Goal: Task Accomplishment & Management: Manage account settings

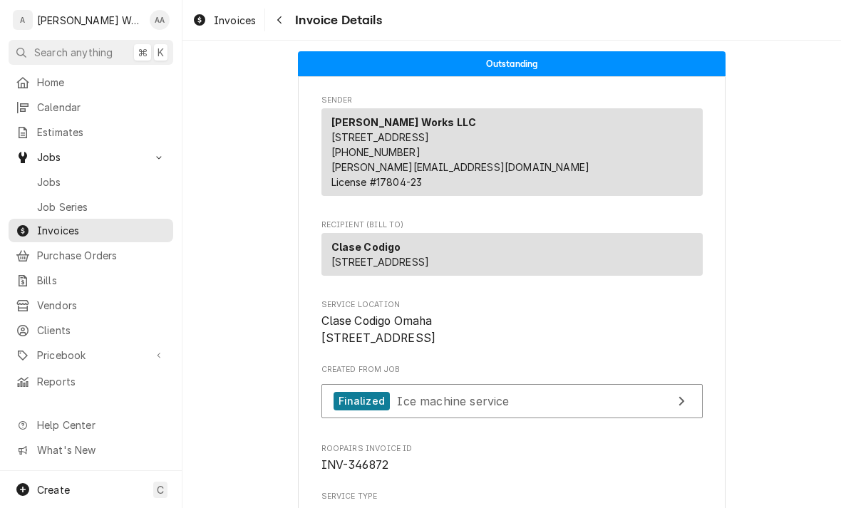
click at [46, 178] on span "Jobs" at bounding box center [101, 182] width 129 height 15
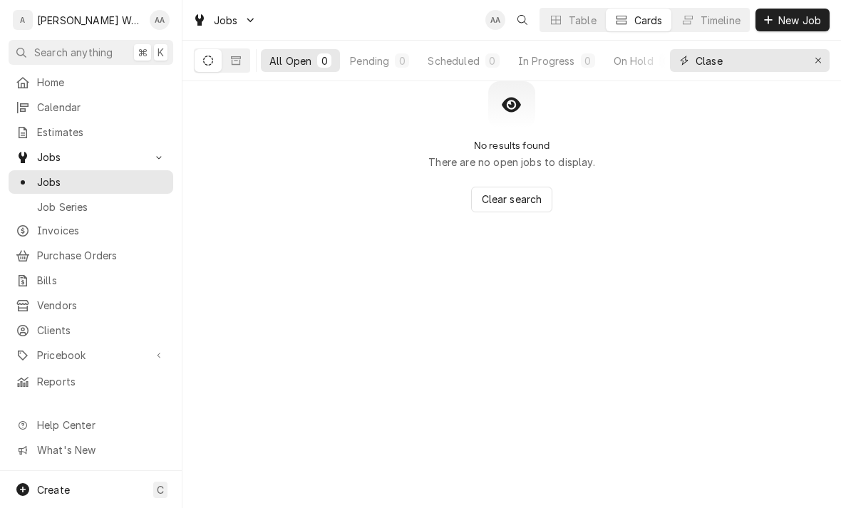
click at [818, 62] on icon "Erase input" at bounding box center [819, 61] width 8 height 10
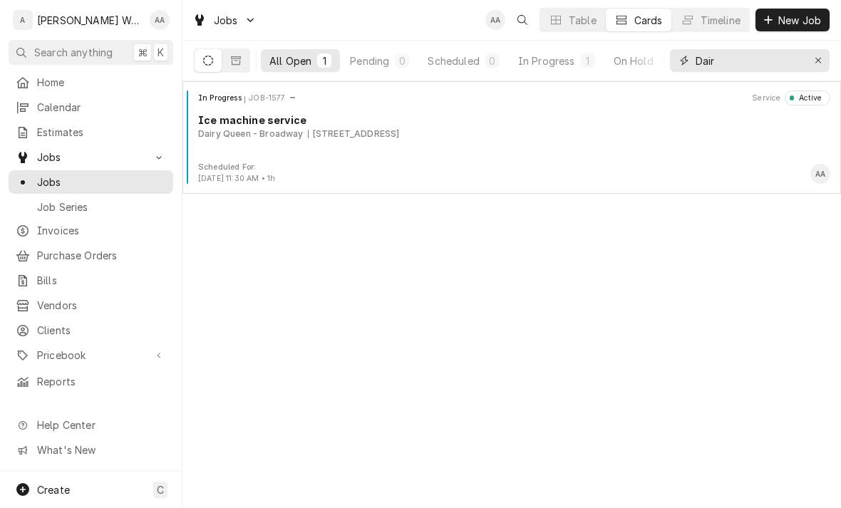
type input "Dair"
click at [282, 157] on div "In Progress JOB-1577 Service Active Ice machine service [GEOGRAPHIC_DATA][STREE…" at bounding box center [511, 126] width 647 height 71
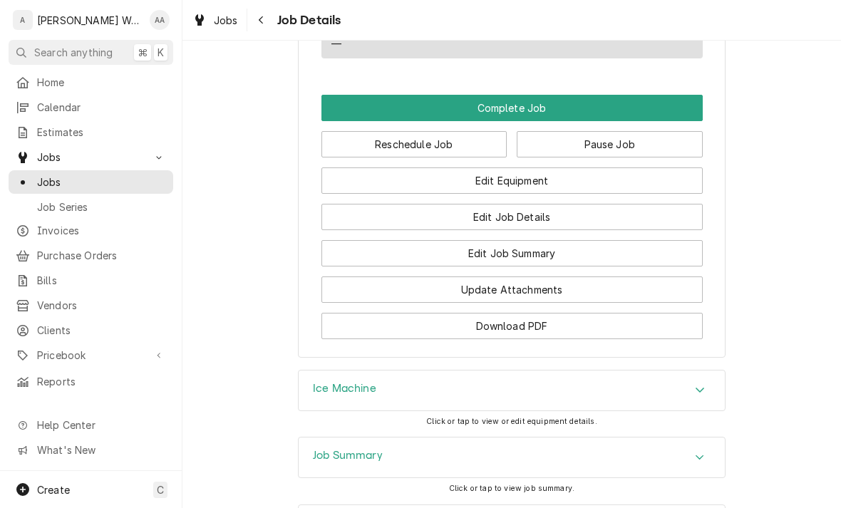
scroll to position [1154, 0]
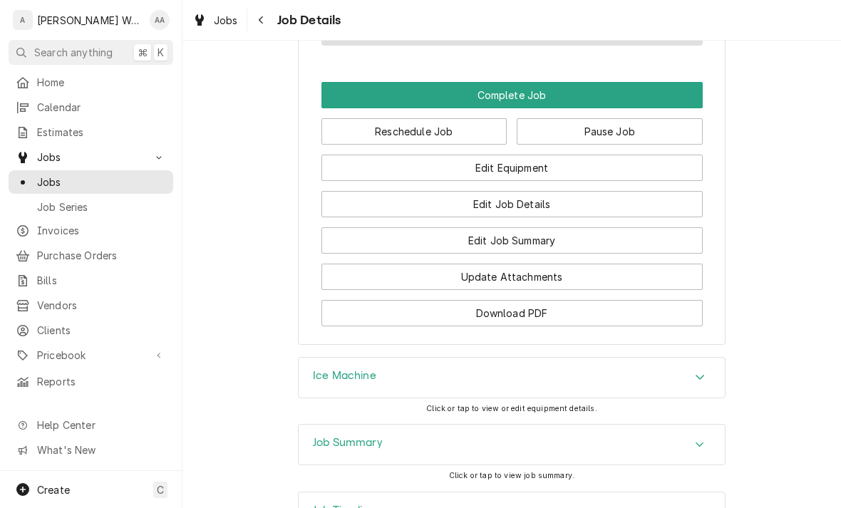
click at [650, 242] on button "Edit Job Summary" at bounding box center [512, 240] width 381 height 26
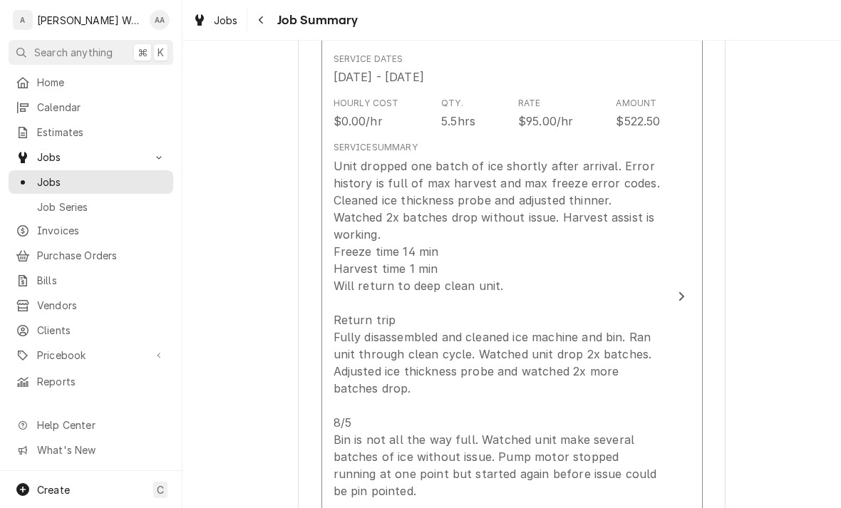
click at [354, 354] on div "Unit dropped one batch of ice shortly after arrival. Error history is full of m…" at bounding box center [497, 372] width 327 height 428
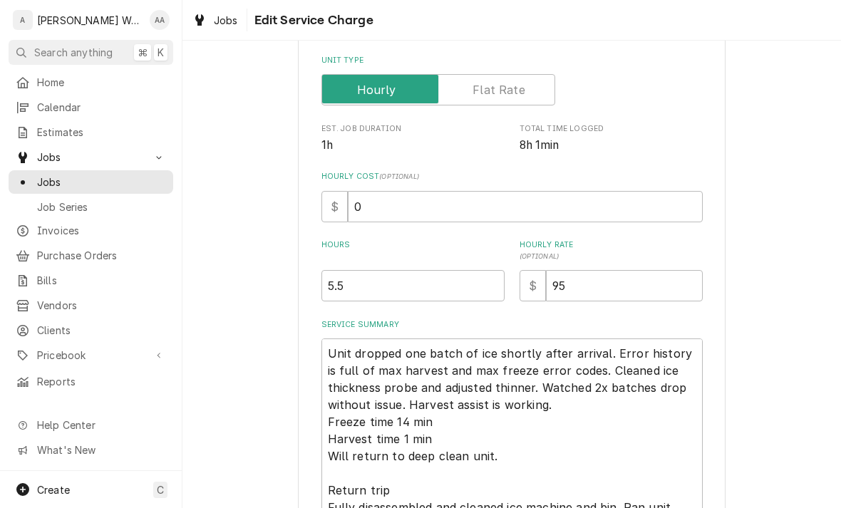
type textarea "x"
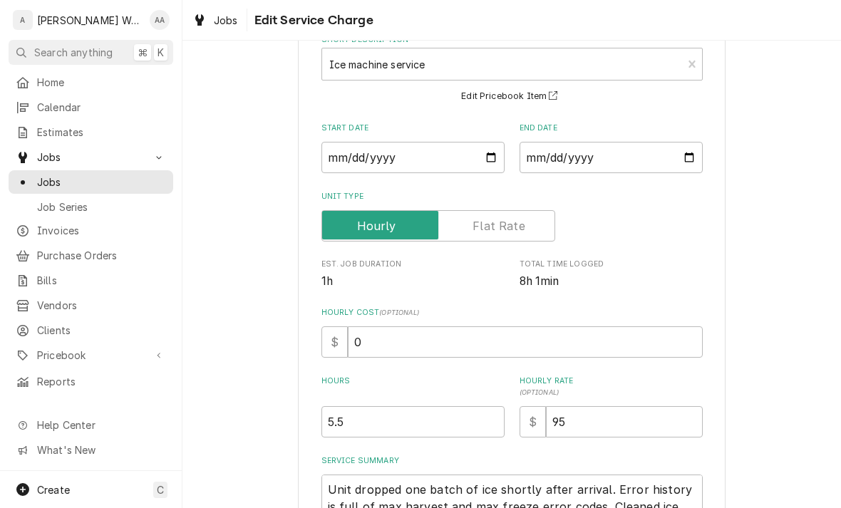
scroll to position [104, 0]
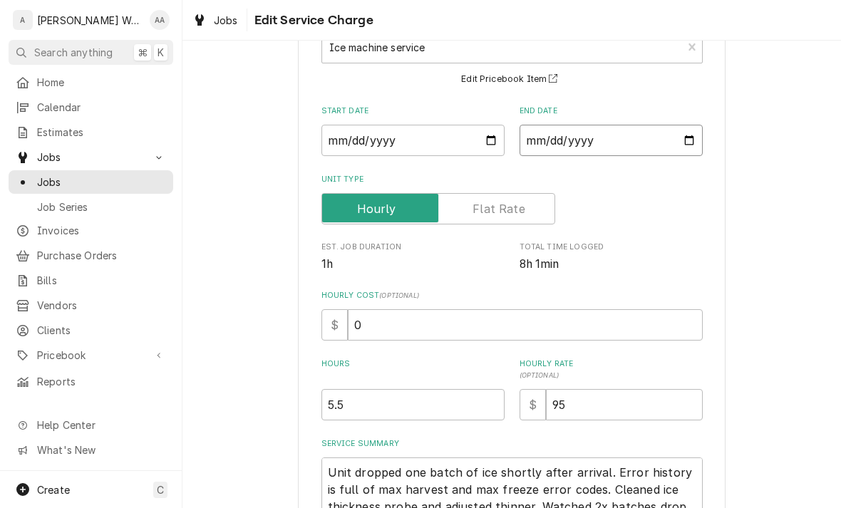
click at [655, 139] on input "2025-08-06" at bounding box center [611, 140] width 183 height 31
type input "2025-08-29"
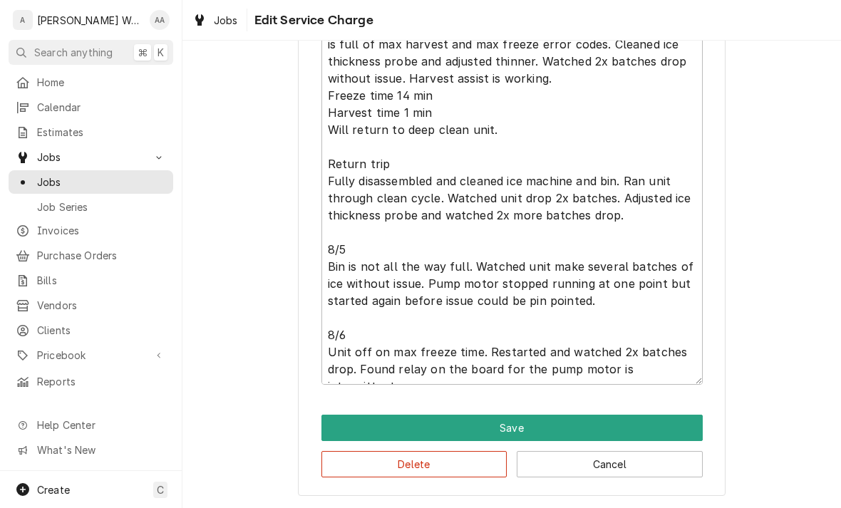
scroll to position [549, 0]
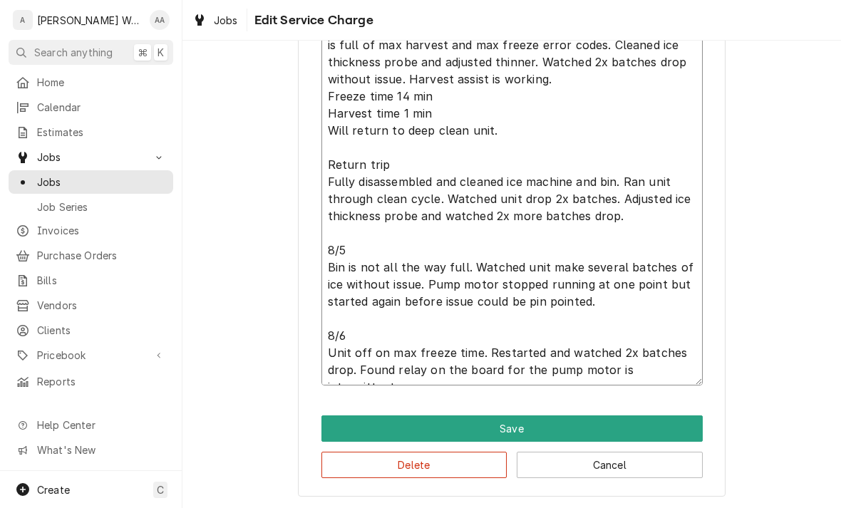
click at [693, 370] on textarea "Unit dropped one batch of ice shortly after arrival. Error history is full of m…" at bounding box center [512, 199] width 381 height 373
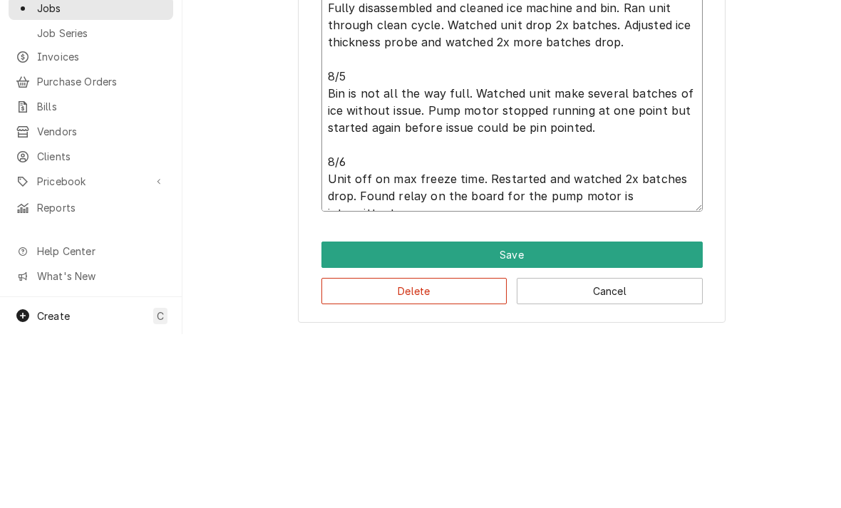
type textarea "x"
type textarea "Unit dropped one batch of ice shortly after arrival. Error history is full of m…"
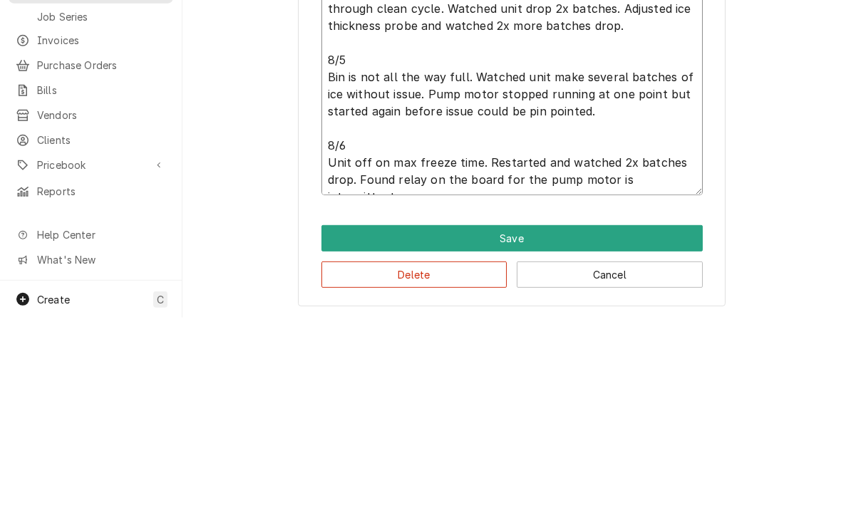
type textarea "x"
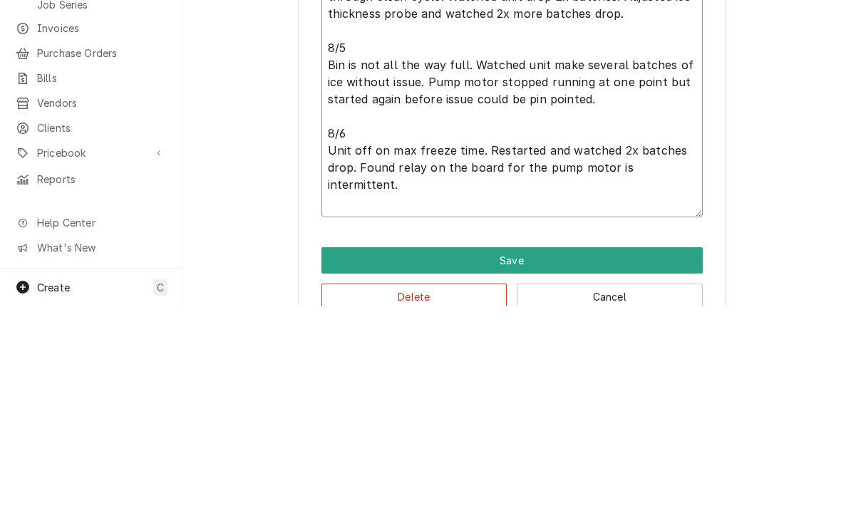
type textarea "Unit dropped one batch of ice shortly after arrival. Error history is full of m…"
type textarea "x"
type textarea "Unit dropped one batch of ice shortly after arrival. Error history is full of m…"
type textarea "x"
type textarea "Unit dropped one batch of ice shortly after arrival. Error history is full of m…"
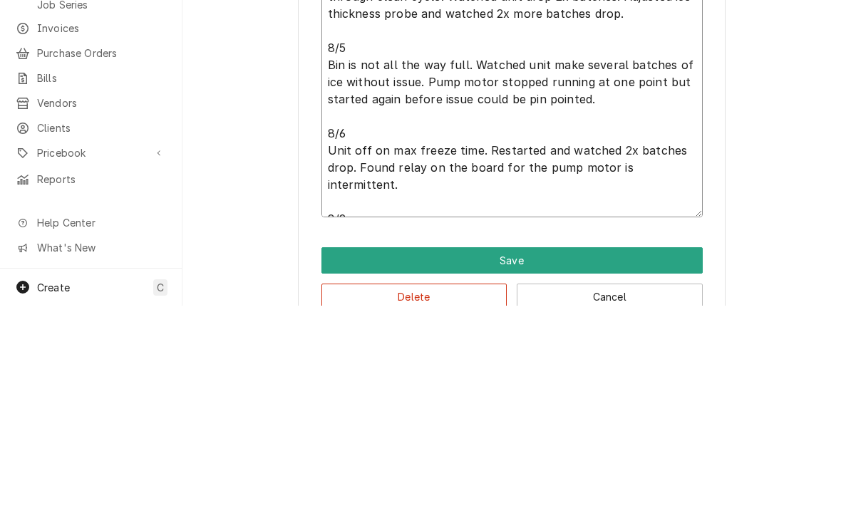
type textarea "x"
type textarea "Unit dropped one batch of ice shortly after arrival. Error history is full of m…"
type textarea "x"
type textarea "Unit dropped one batch of ice shortly after arrival. Error history is full of m…"
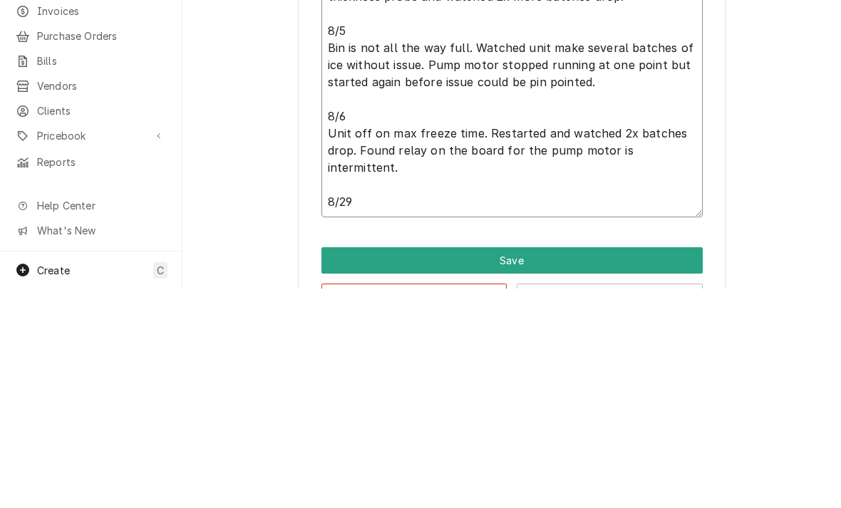
type textarea "x"
type textarea "Unit dropped one batch of ice shortly after arrival. Error history is full of m…"
type textarea "x"
type textarea "Unit dropped one batch of ice shortly after arrival. Error history is full of m…"
type textarea "x"
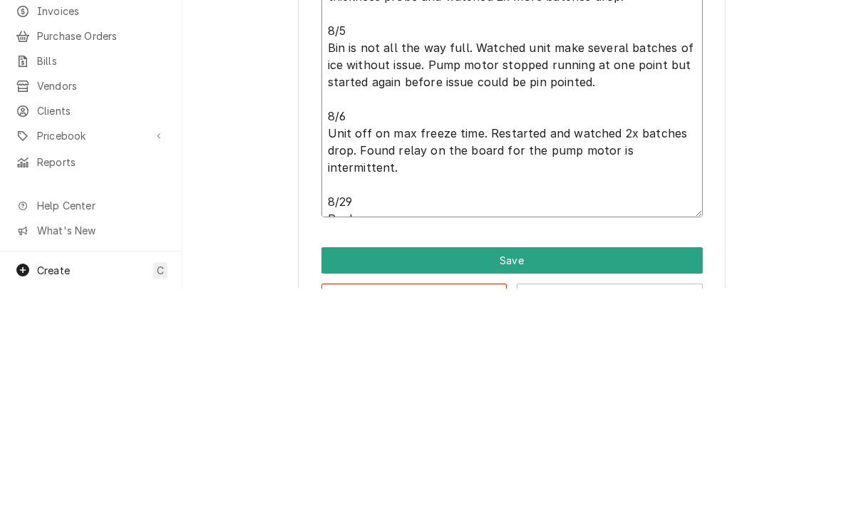
type textarea "Unit dropped one batch of ice shortly after arrival. Error history is full of m…"
type textarea "x"
type textarea "Unit dropped one batch of ice shortly after arrival. Error history is full of m…"
type textarea "x"
type textarea "Unit dropped one batch of ice shortly after arrival. Error history is full of m…"
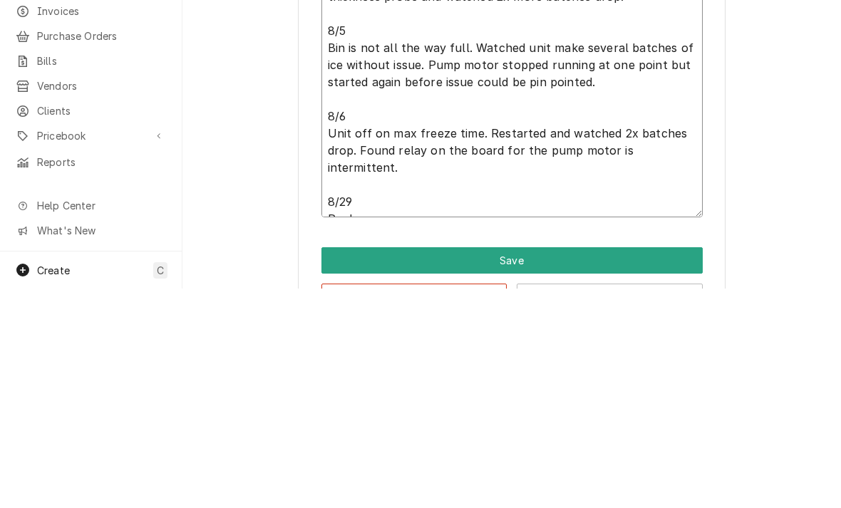
type textarea "x"
type textarea "Unit dropped one batch of ice shortly after arrival. Error history is full of m…"
type textarea "x"
type textarea "Unit dropped one batch of ice shortly after arrival. Error history is full of m…"
type textarea "x"
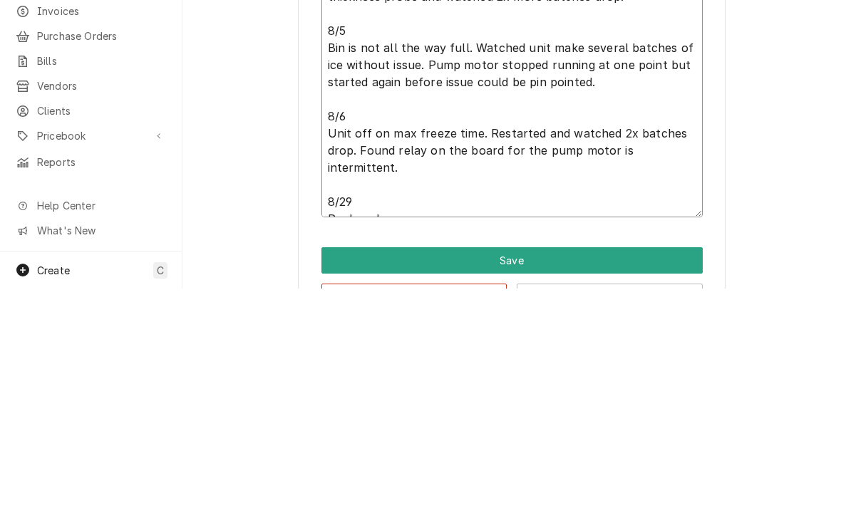
type textarea "Unit dropped one batch of ice shortly after arrival. Error history is full of m…"
type textarea "x"
type textarea "Unit dropped one batch of ice shortly after arrival. Error history is full of m…"
type textarea "x"
type textarea "Unit dropped one batch of ice shortly after arrival. Error history is full of m…"
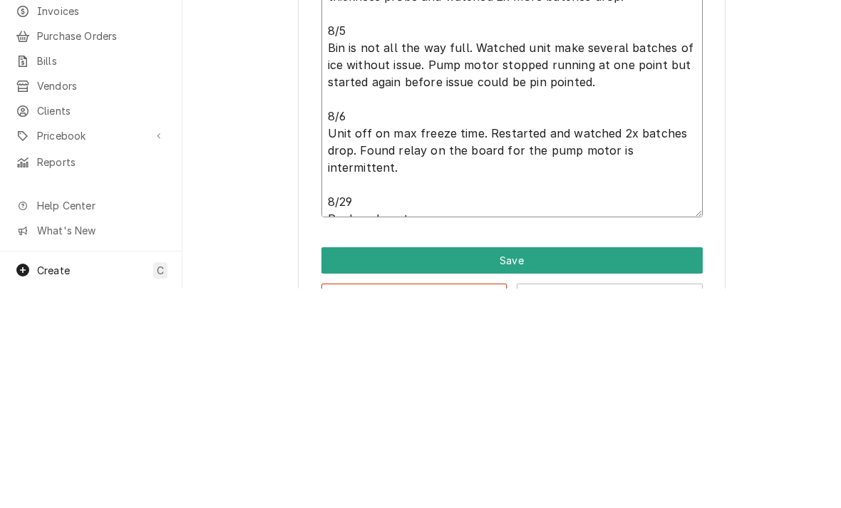
type textarea "x"
type textarea "Unit dropped one batch of ice shortly after arrival. Error history is full of m…"
type textarea "x"
type textarea "Unit dropped one batch of ice shortly after arrival. Error history is full of m…"
type textarea "x"
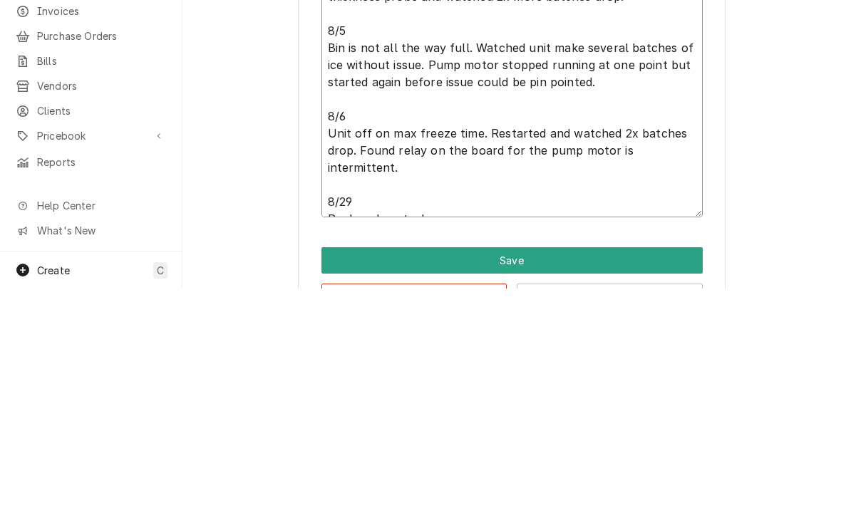
type textarea "Unit dropped one batch of ice shortly after arrival. Error history is full of m…"
type textarea "x"
type textarea "Unit dropped one batch of ice shortly after arrival. Error history is full of m…"
type textarea "x"
type textarea "Unit dropped one batch of ice shortly after arrival. Error history is full of m…"
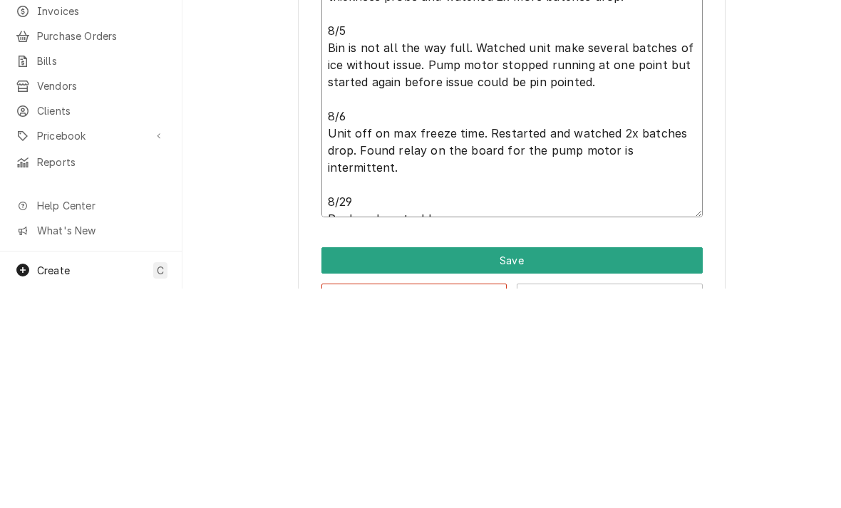
type textarea "x"
type textarea "Unit dropped one batch of ice shortly after arrival. Error history is full of m…"
type textarea "x"
type textarea "Unit dropped one batch of ice shortly after arrival. Error history is full of m…"
type textarea "x"
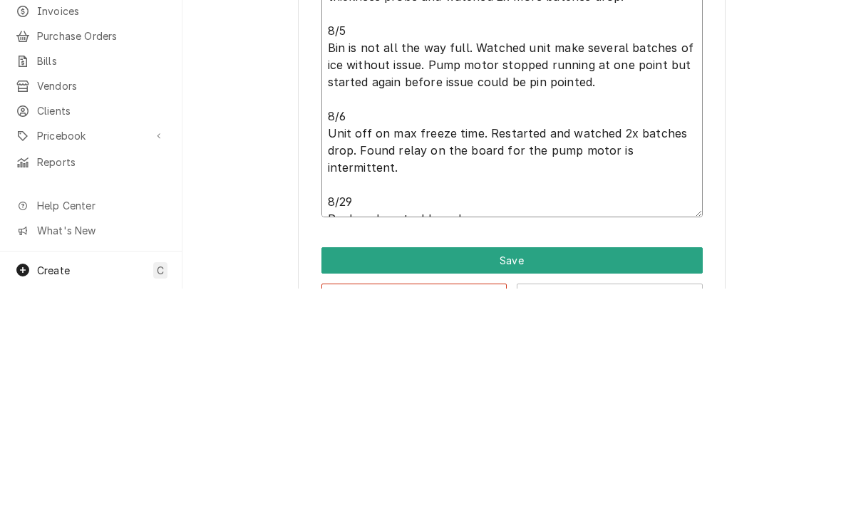
type textarea "Unit dropped one batch of ice shortly after arrival. Error history is full of m…"
type textarea "x"
type textarea "Unit dropped one batch of ice shortly after arrival. Error history is full of m…"
type textarea "x"
type textarea "Unit dropped one batch of ice shortly after arrival. Error history is full of m…"
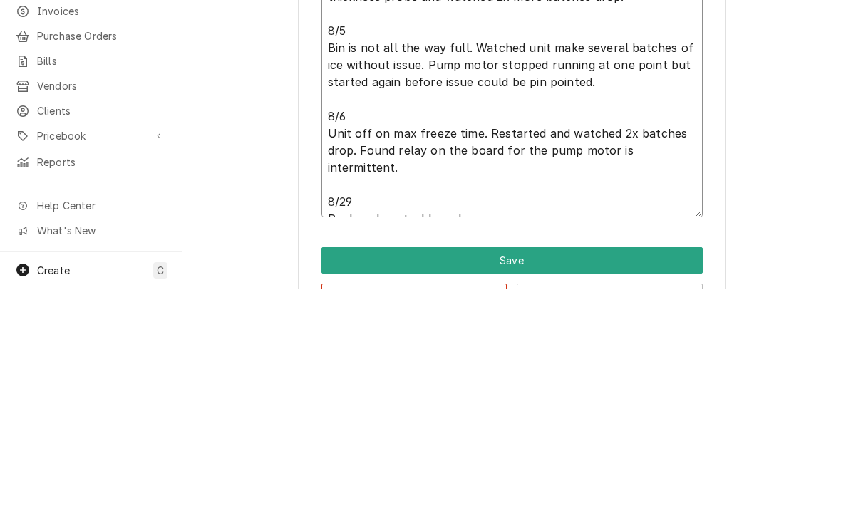
type textarea "x"
type textarea "Unit dropped one batch of ice shortly after arrival. Error history is full of m…"
type textarea "x"
type textarea "Unit dropped one batch of ice shortly after arrival. Error history is full of m…"
type textarea "x"
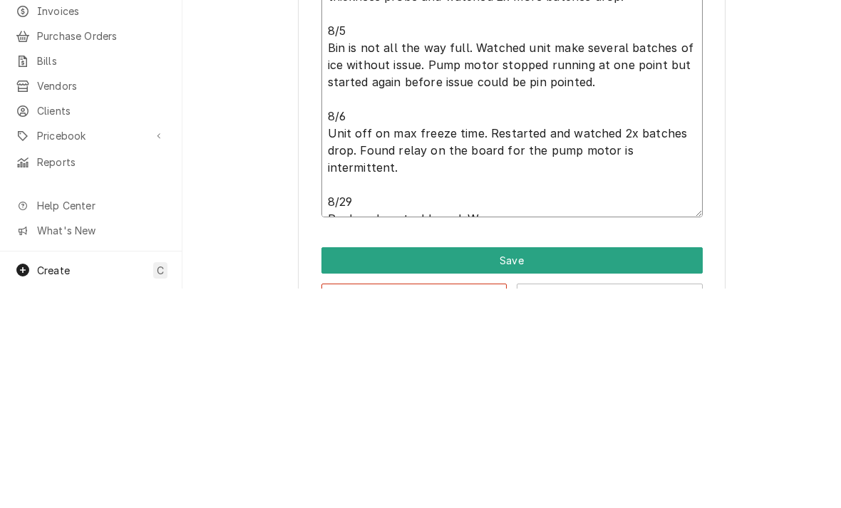
type textarea "Unit dropped one batch of ice shortly after arrival. Error history is full of m…"
type textarea "x"
type textarea "Unit dropped one batch of ice shortly after arrival. Error history is full of m…"
type textarea "x"
type textarea "Unit dropped one batch of ice shortly after arrival. Error history is full of m…"
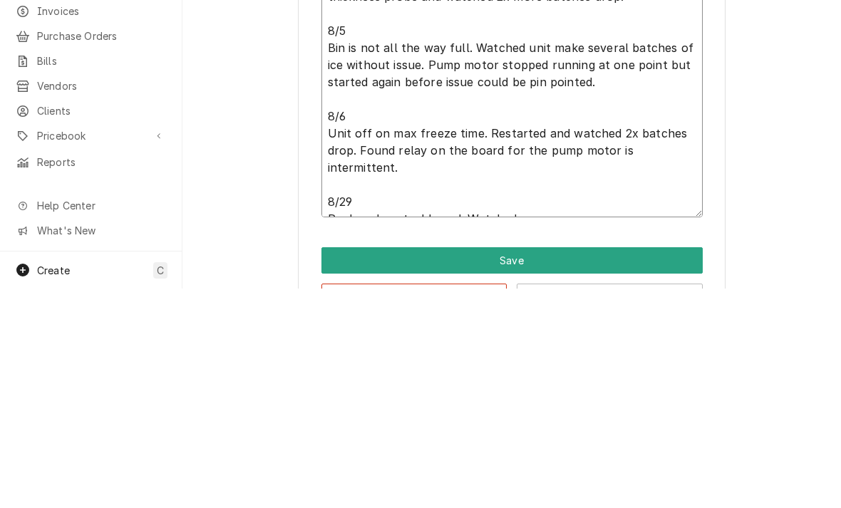
type textarea "x"
type textarea "Unit dropped one batch of ice shortly after arrival. Error history is full of m…"
type textarea "x"
type textarea "Unit dropped one batch of ice shortly after arrival. Error history is full of m…"
type textarea "x"
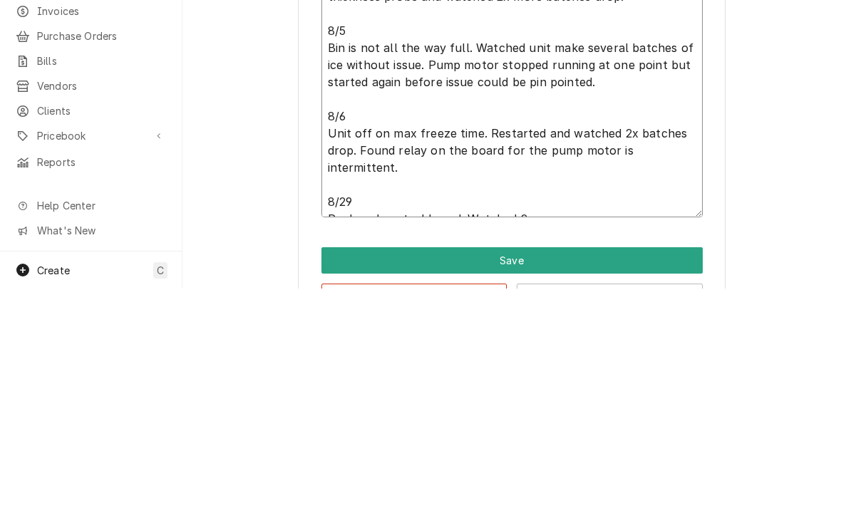
type textarea "Unit dropped one batch of ice shortly after arrival. Error history is full of m…"
type textarea "x"
type textarea "Unit dropped one batch of ice shortly after arrival. Error history is full of m…"
type textarea "x"
type textarea "Unit dropped one batch of ice shortly after arrival. Error history is full of m…"
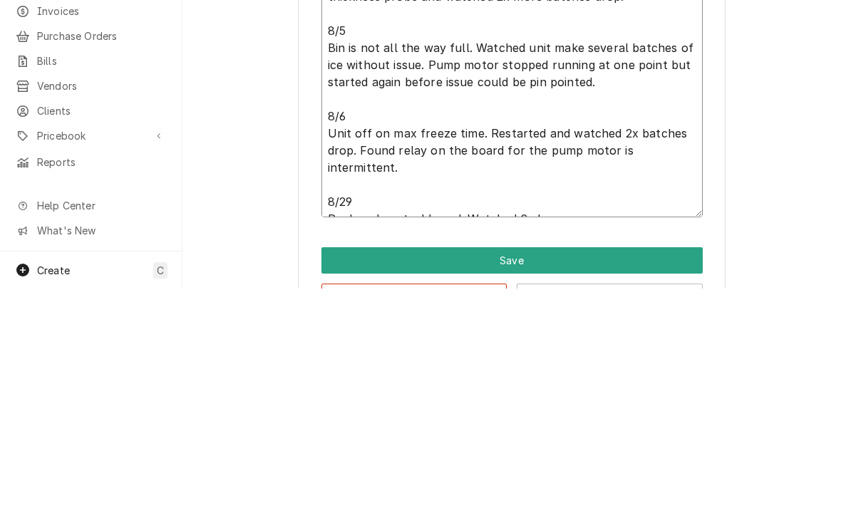
type textarea "x"
type textarea "Unit dropped one batch of ice shortly after arrival. Error history is full of m…"
type textarea "x"
type textarea "Unit dropped one batch of ice shortly after arrival. Error history is full of m…"
type textarea "x"
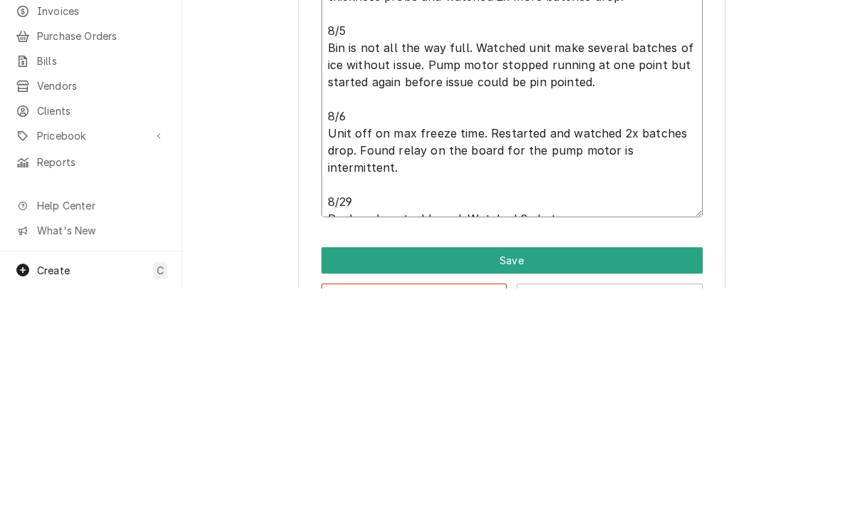
type textarea "Unit dropped one batch of ice shortly after arrival. Error history is full of m…"
type textarea "x"
type textarea "Unit dropped one batch of ice shortly after arrival. Error history is full of m…"
type textarea "x"
type textarea "Unit dropped one batch of ice shortly after arrival. Error history is full of m…"
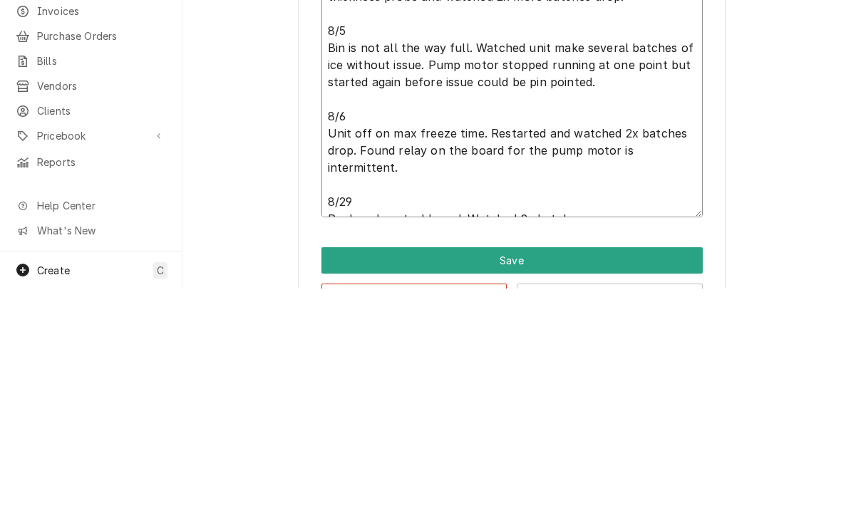
type textarea "x"
type textarea "Unit dropped one batch of ice shortly after arrival. Error history is full of m…"
type textarea "x"
type textarea "Unit dropped one batch of ice shortly after arrival. Error history is full of m…"
type textarea "x"
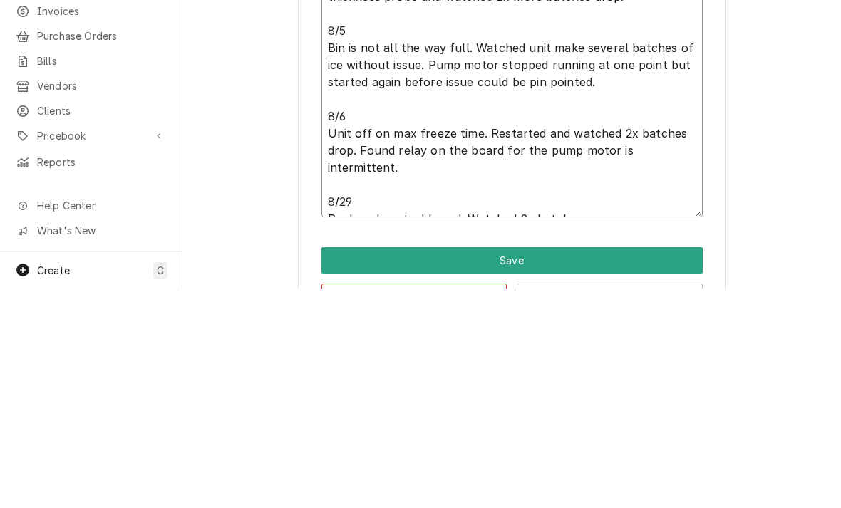
type textarea "Unit dropped one batch of ice shortly after arrival. Error history is full of m…"
type textarea "x"
type textarea "Unit dropped one batch of ice shortly after arrival. Error history is full of m…"
type textarea "x"
type textarea "Unit dropped one batch of ice shortly after arrival. Error history is full of m…"
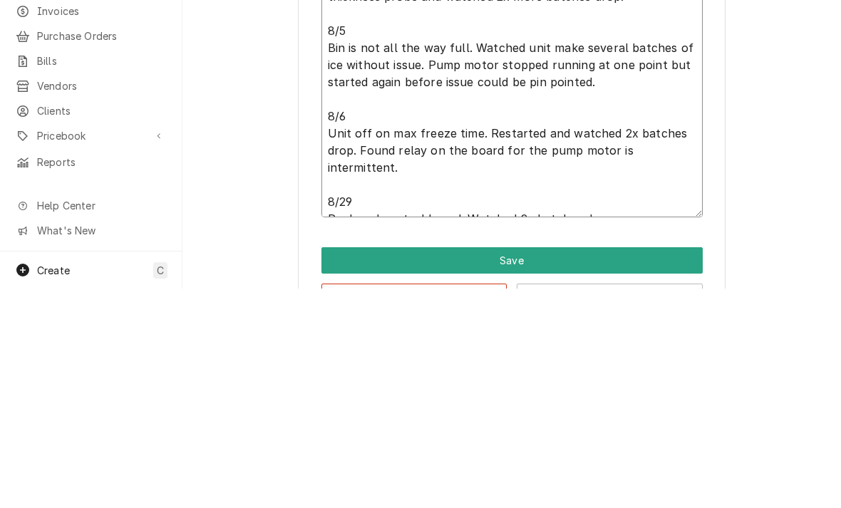
type textarea "x"
type textarea "Unit dropped one batch of ice shortly after arrival. Error history is full of m…"
type textarea "x"
type textarea "Unit dropped one batch of ice shortly after arrival. Error history is full of m…"
type textarea "x"
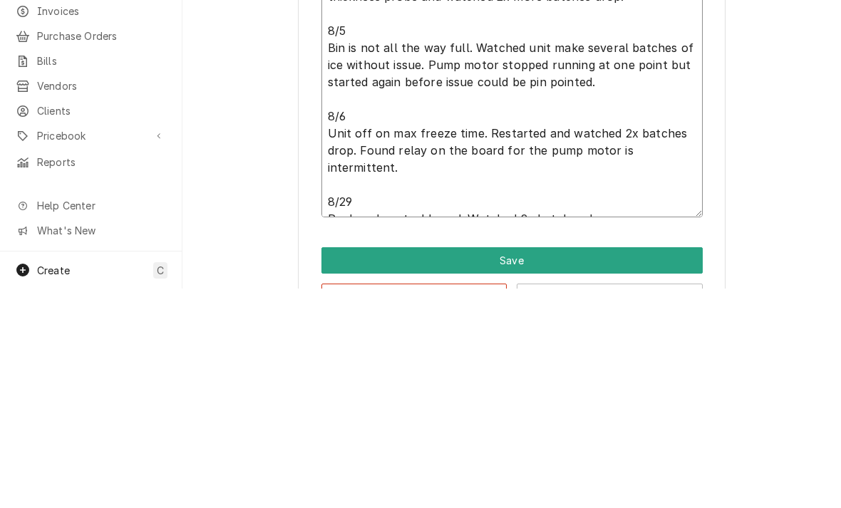
type textarea "Unit dropped one batch of ice shortly after arrival. Error history is full of m…"
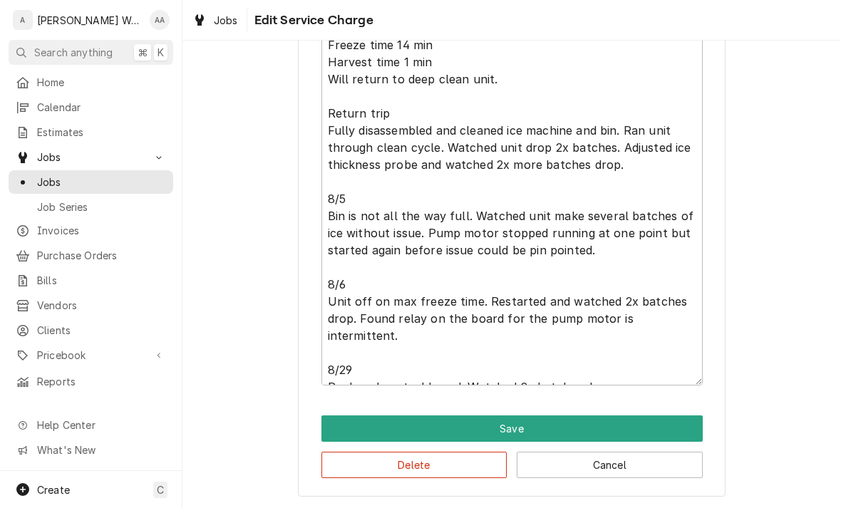
click at [350, 427] on button "Save" at bounding box center [512, 429] width 381 height 26
type textarea "x"
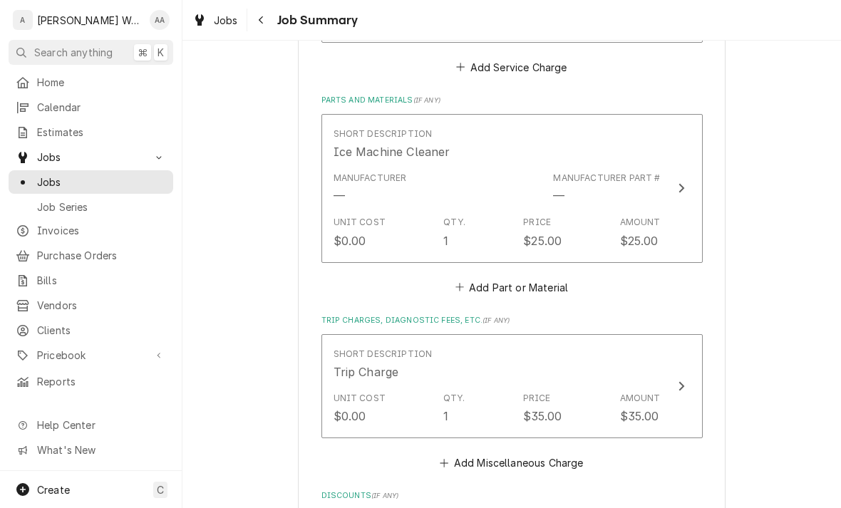
scroll to position [1024, 0]
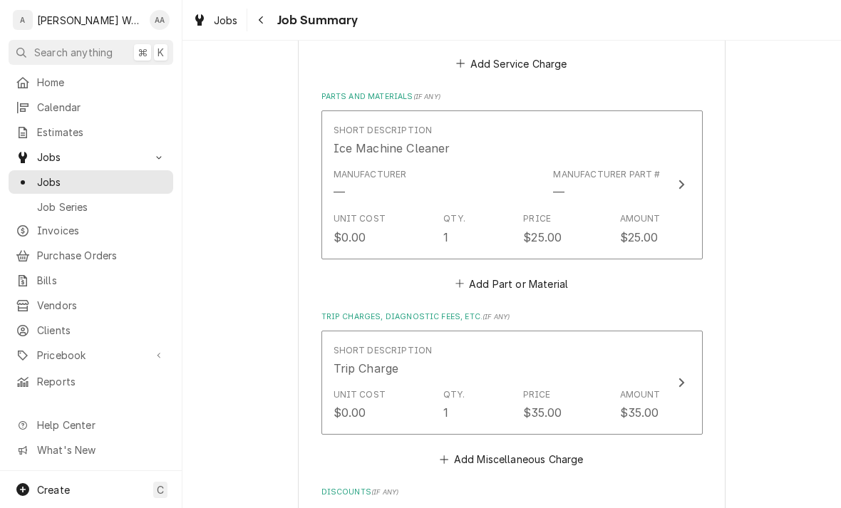
click at [545, 276] on button "Add Part or Material" at bounding box center [512, 284] width 118 height 20
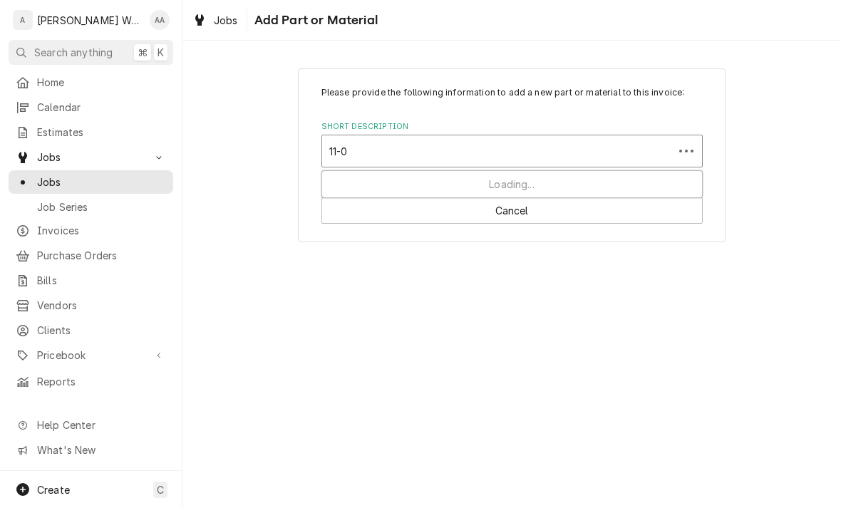
type input "11-06"
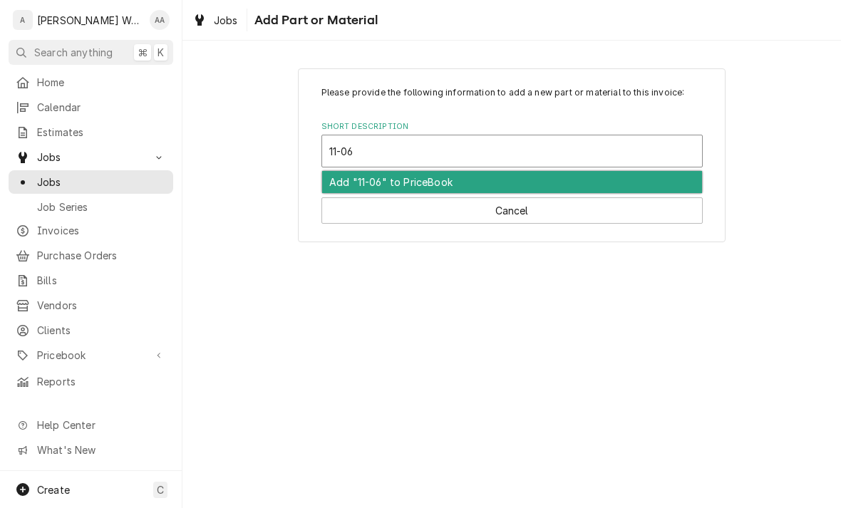
type input "11-06"
click at [248, 154] on div "Please provide the following information to add a new part or material to this …" at bounding box center [511, 155] width 659 height 199
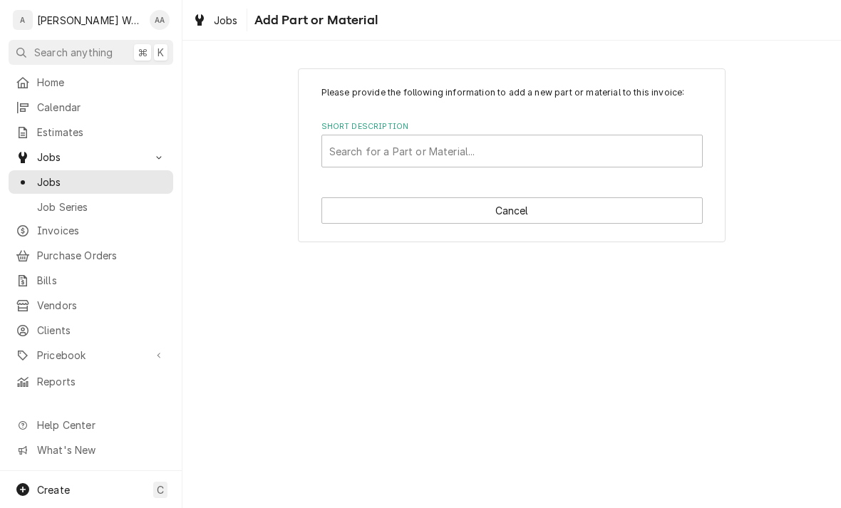
click at [346, 223] on button "Cancel" at bounding box center [512, 210] width 381 height 26
type textarea "x"
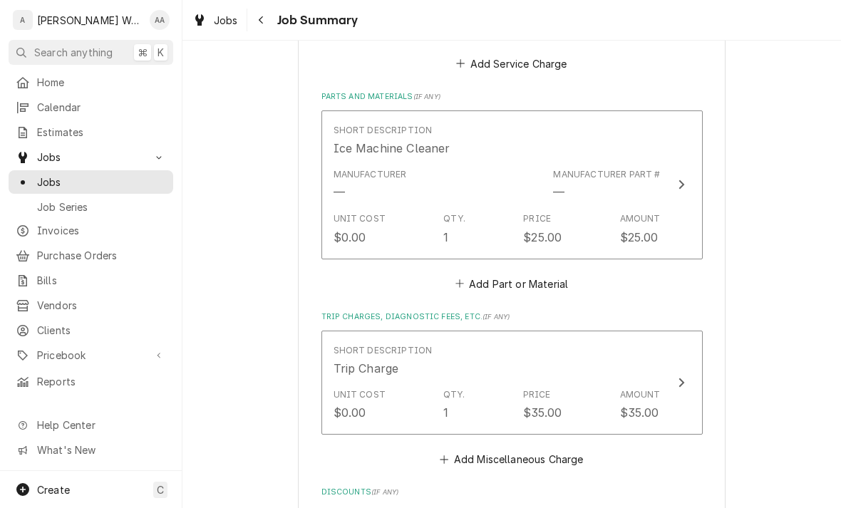
click at [478, 287] on button "Add Part or Material" at bounding box center [512, 284] width 118 height 20
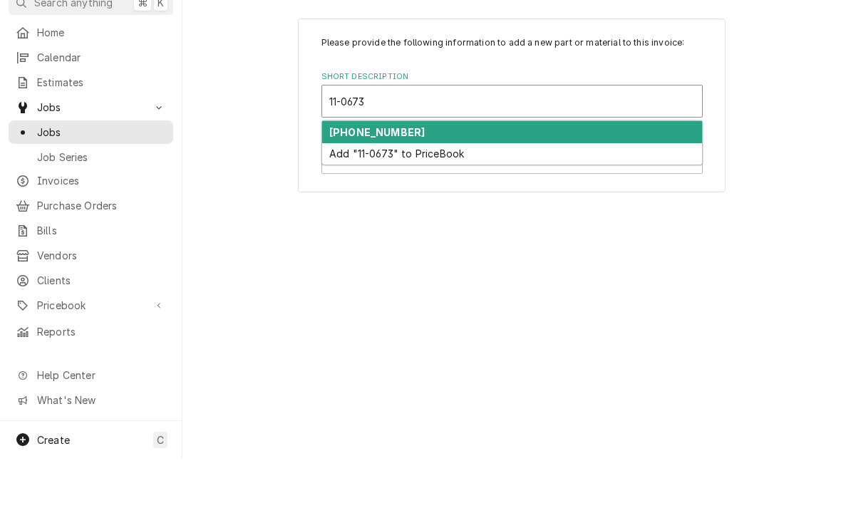
click at [345, 176] on strong "11-0673-21" at bounding box center [377, 182] width 96 height 12
type input "11-0673"
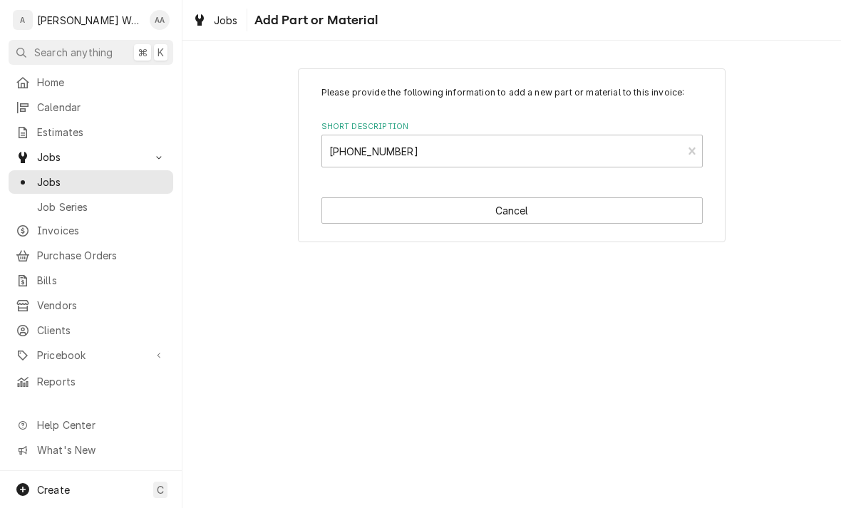
type textarea "x"
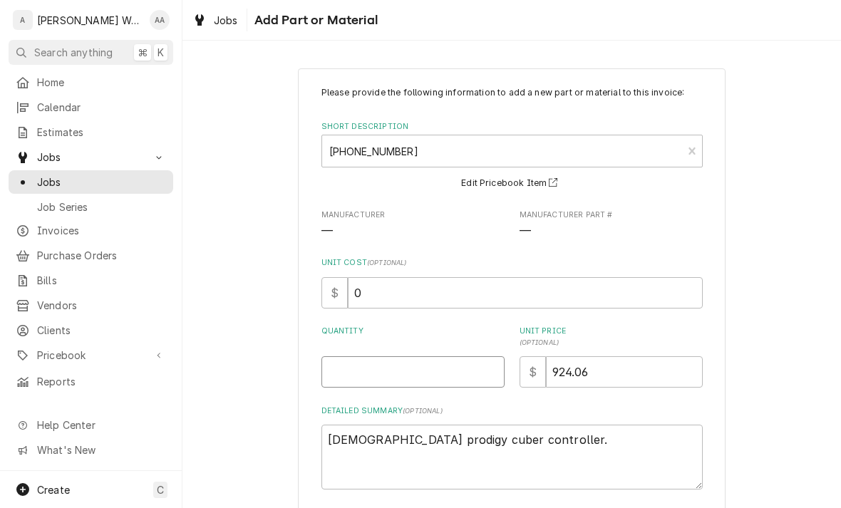
click at [344, 381] on input "Quantity" at bounding box center [413, 371] width 183 height 31
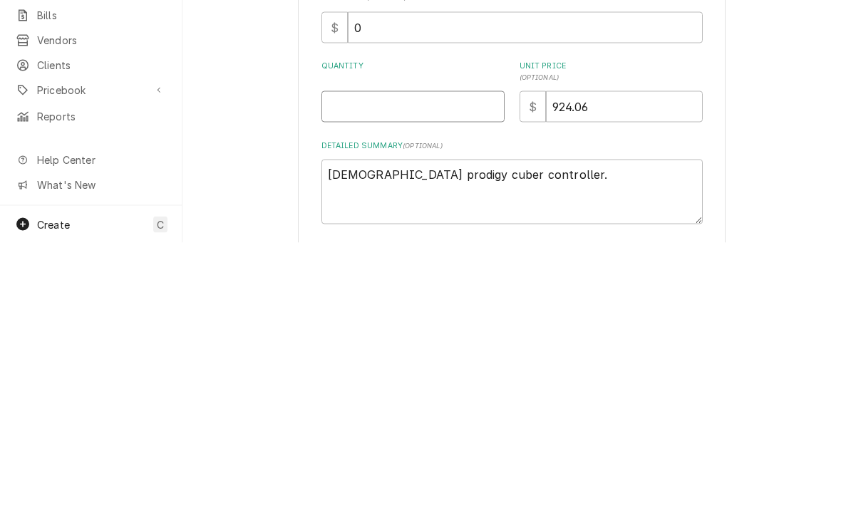
type input "1"
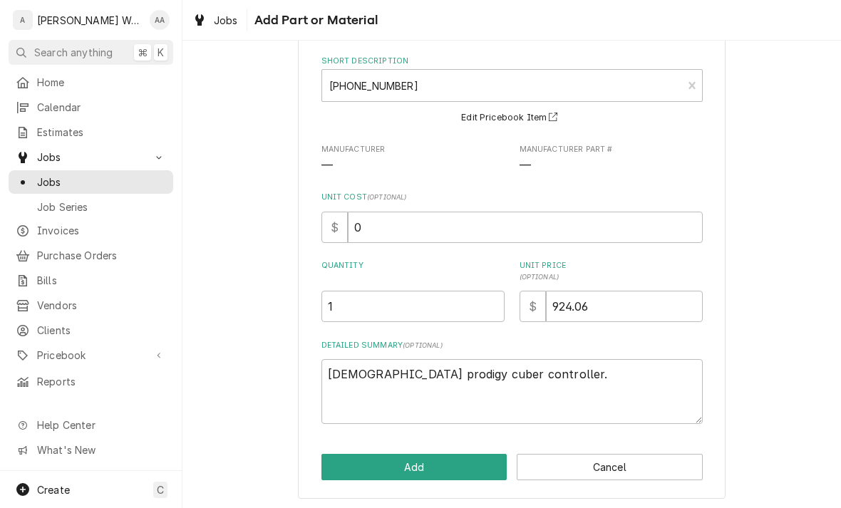
click at [348, 473] on button "Add" at bounding box center [415, 467] width 186 height 26
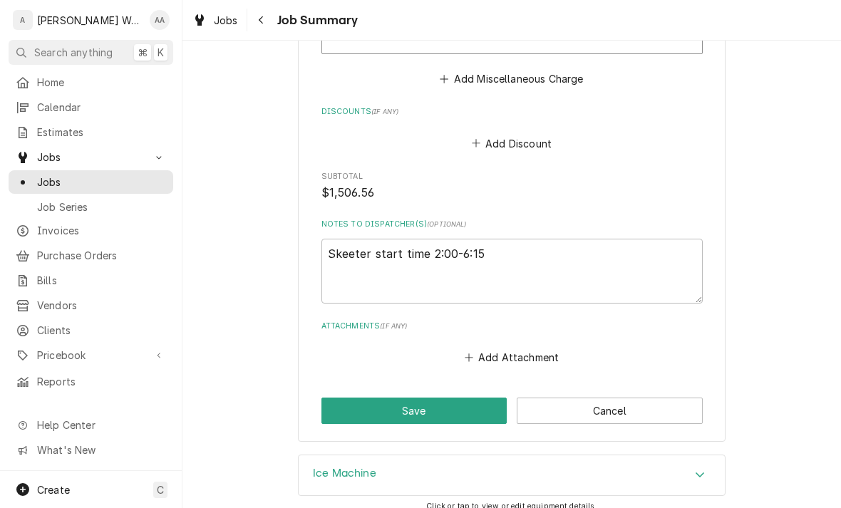
scroll to position [1605, 0]
click at [344, 408] on button "Save" at bounding box center [415, 410] width 186 height 26
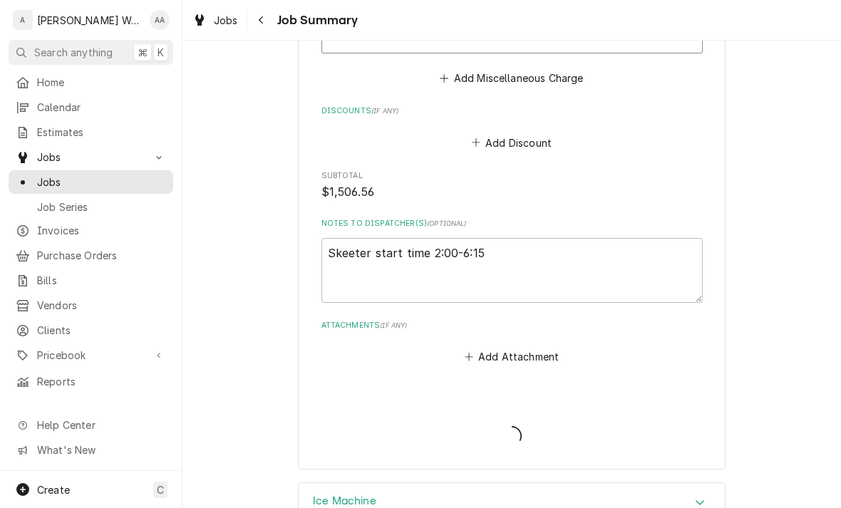
type textarea "x"
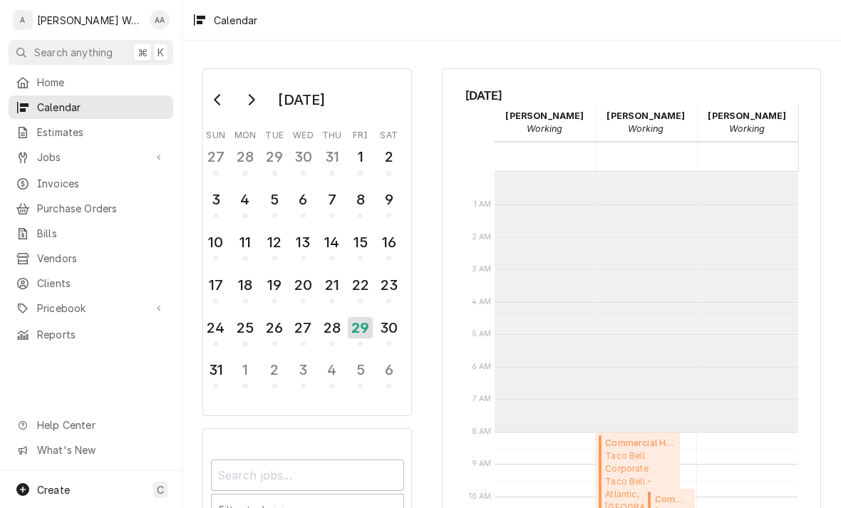
scroll to position [259, 0]
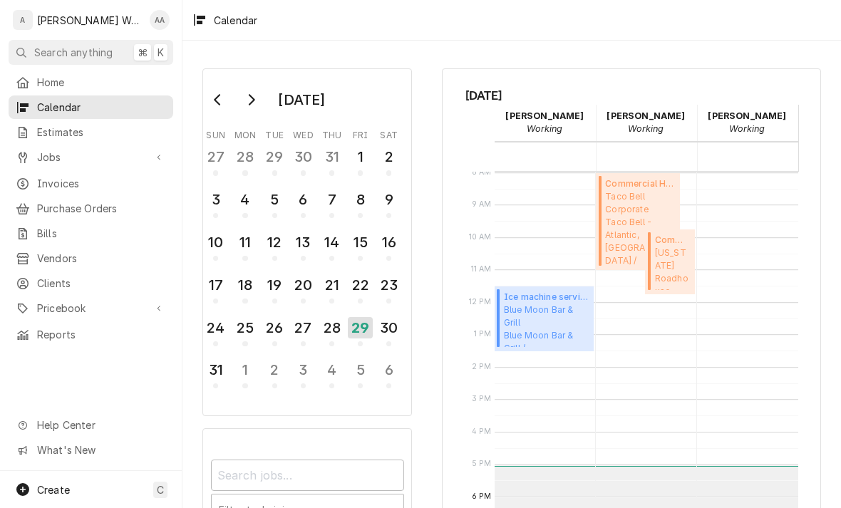
click at [47, 304] on span "Pricebook" at bounding box center [91, 308] width 108 height 15
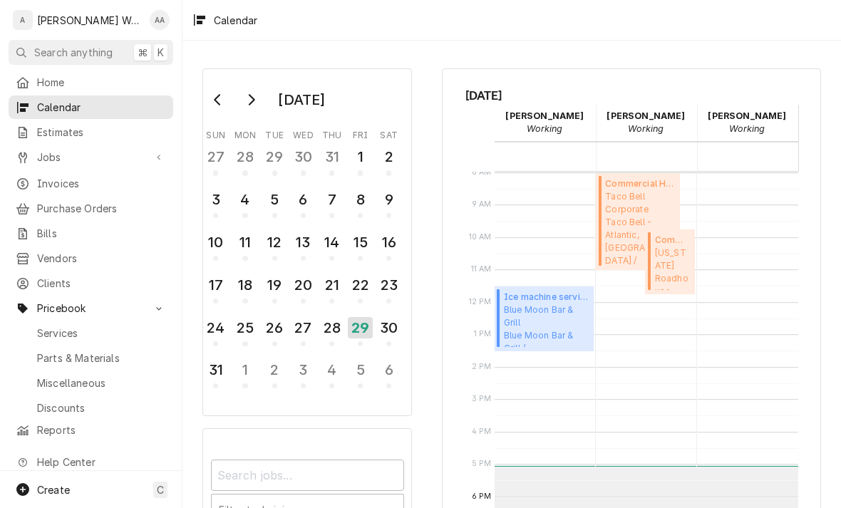
click at [50, 351] on span "Parts & Materials" at bounding box center [101, 358] width 129 height 15
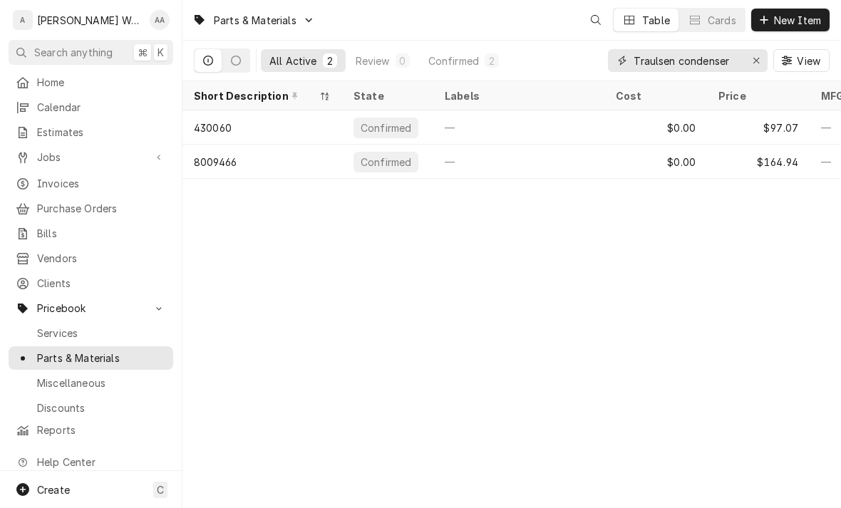
click at [754, 58] on icon "Erase input" at bounding box center [757, 61] width 6 height 6
type input "11-0673"
click at [218, 123] on div "11-0673-21" at bounding box center [238, 127] width 89 height 15
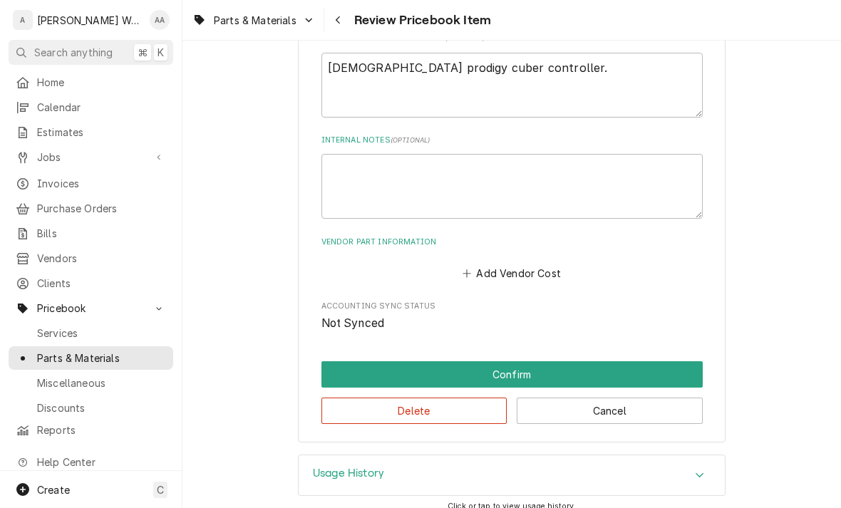
click at [343, 361] on button "Confirm" at bounding box center [512, 374] width 381 height 26
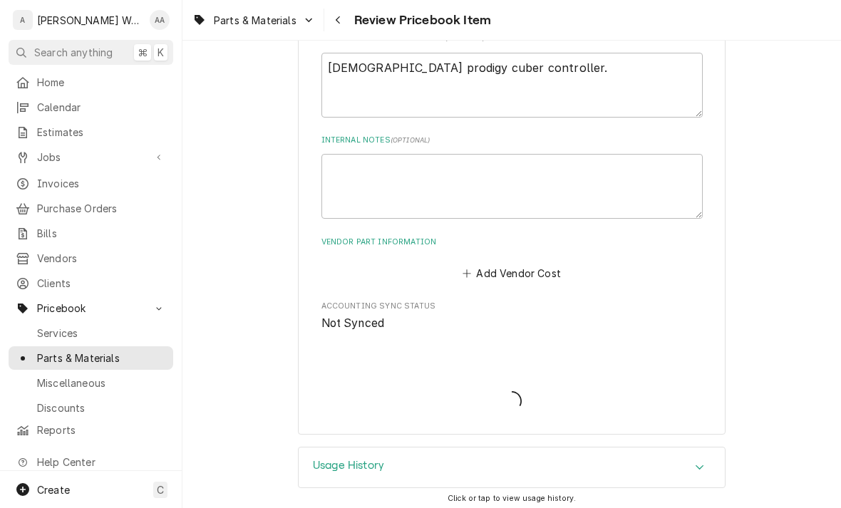
scroll to position [645, 0]
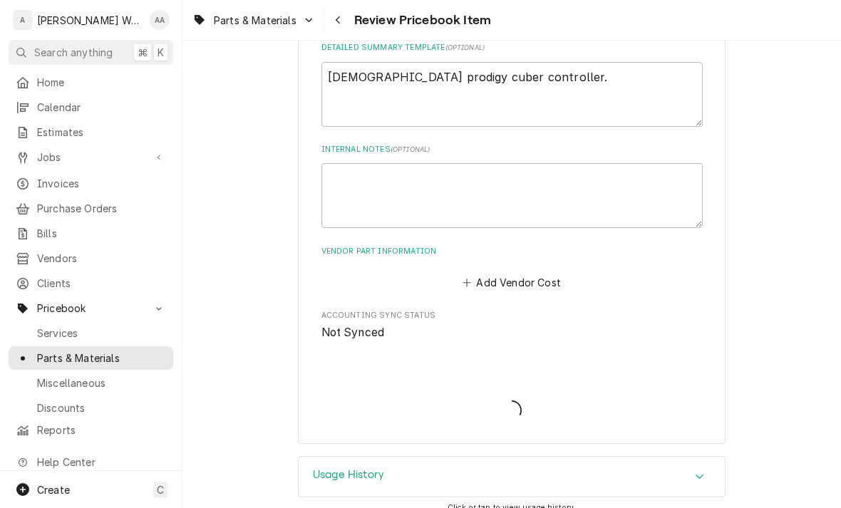
type textarea "x"
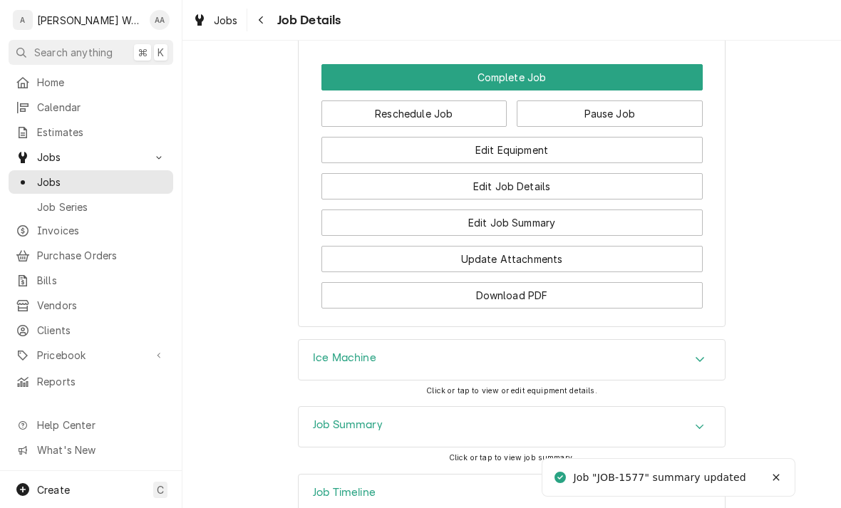
scroll to position [1173, 0]
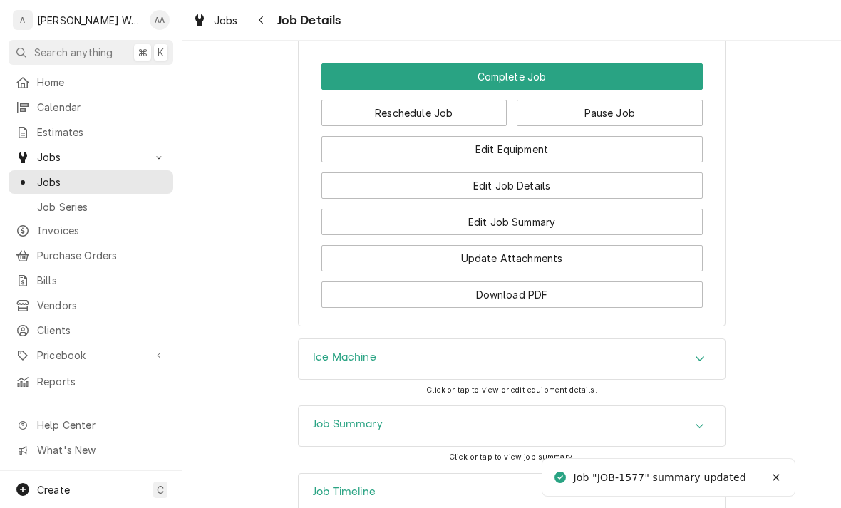
click at [677, 74] on button "Complete Job" at bounding box center [512, 76] width 381 height 26
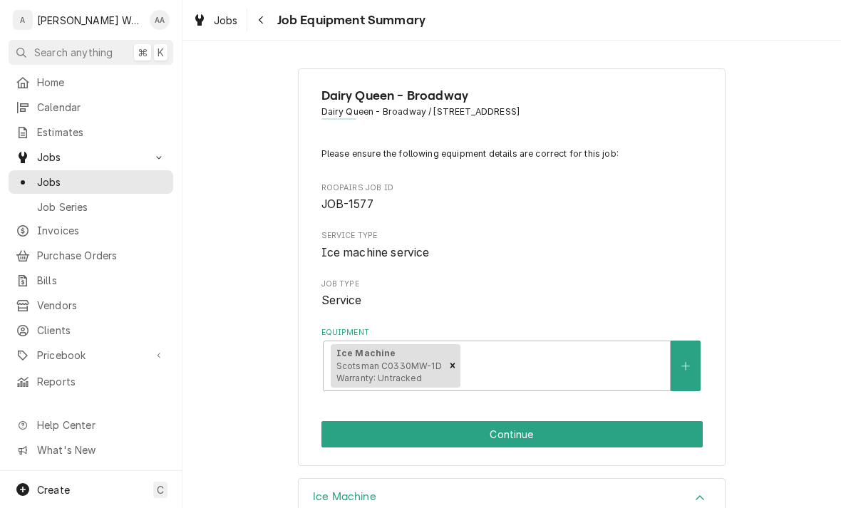
click at [657, 432] on button "Continue" at bounding box center [512, 434] width 381 height 26
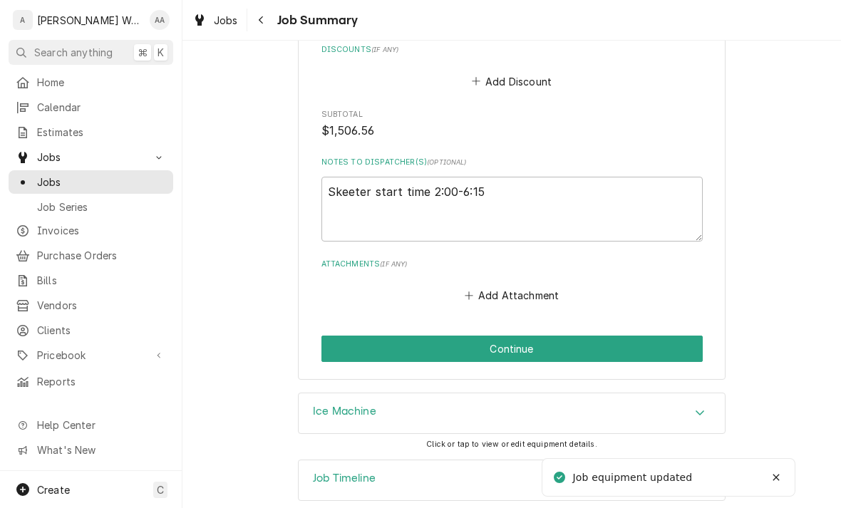
scroll to position [1675, 0]
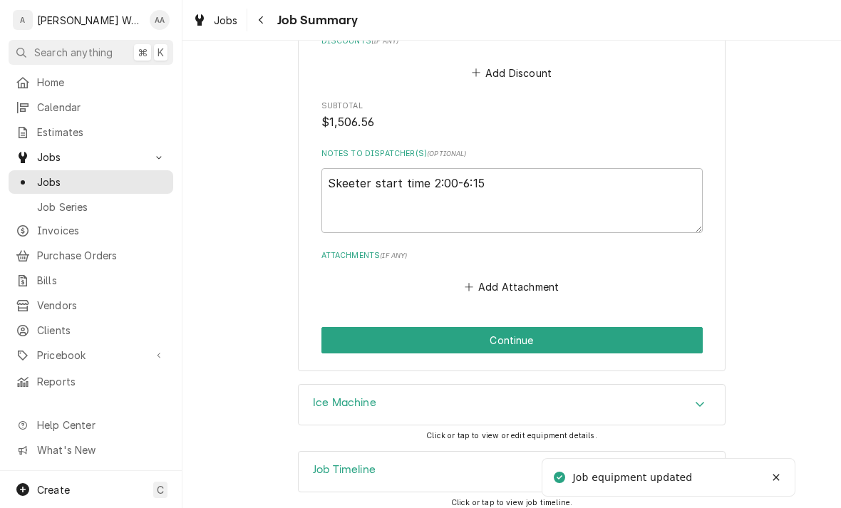
click at [681, 337] on button "Continue" at bounding box center [512, 340] width 381 height 26
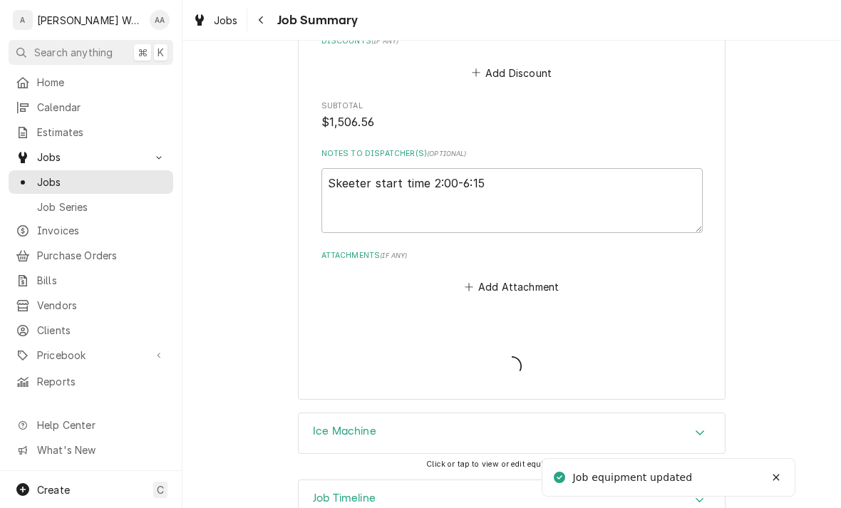
type textarea "x"
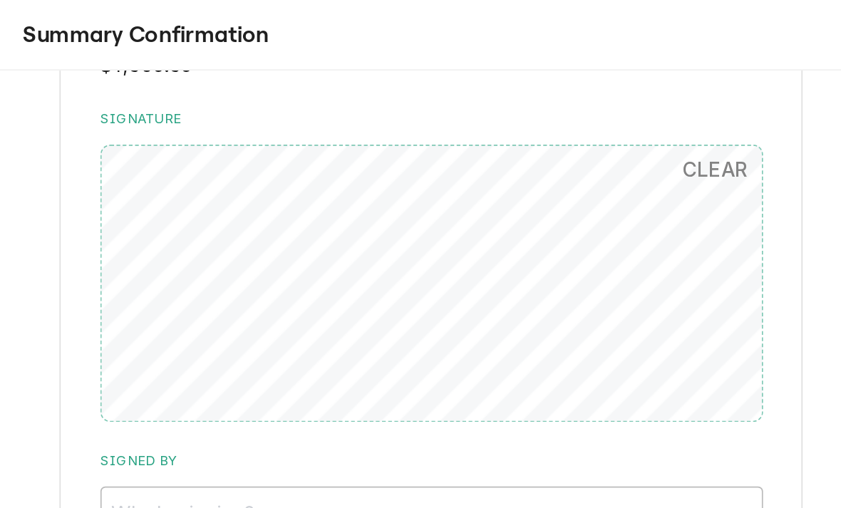
scroll to position [1438, 0]
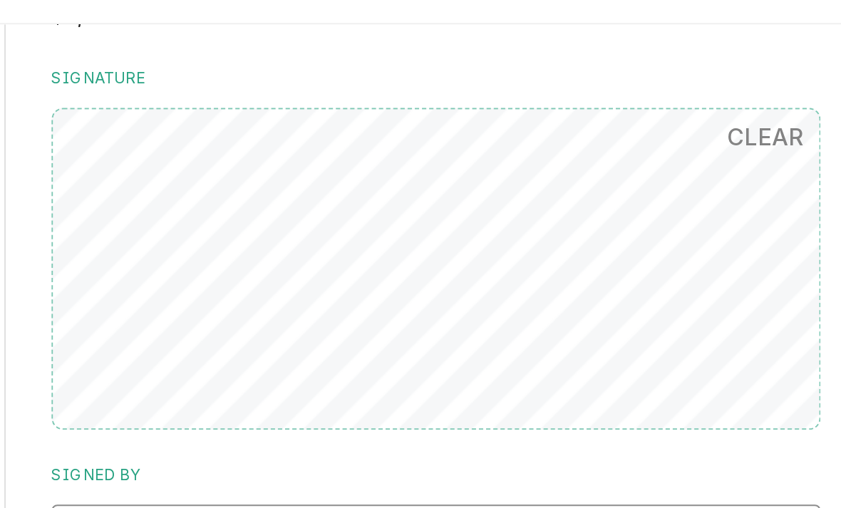
click at [322, 279] on input "Signed By" at bounding box center [512, 294] width 381 height 31
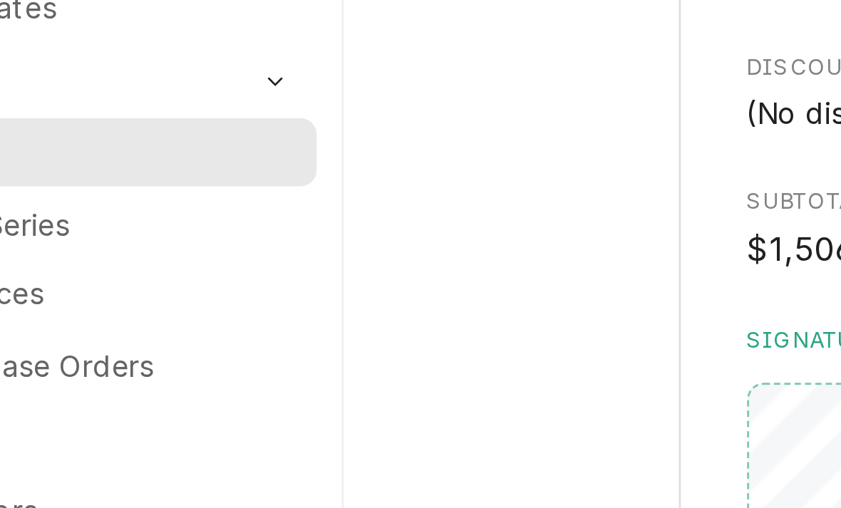
scroll to position [0, 0]
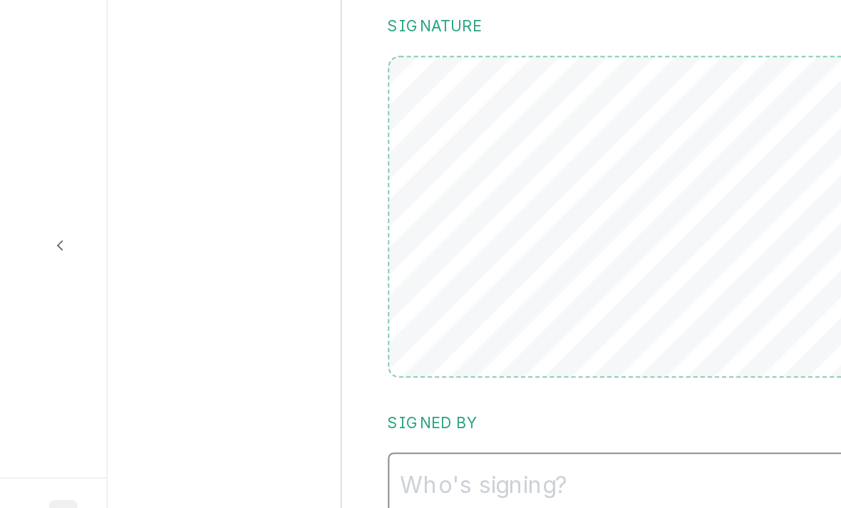
click at [359, 458] on input "Signed By" at bounding box center [512, 473] width 381 height 31
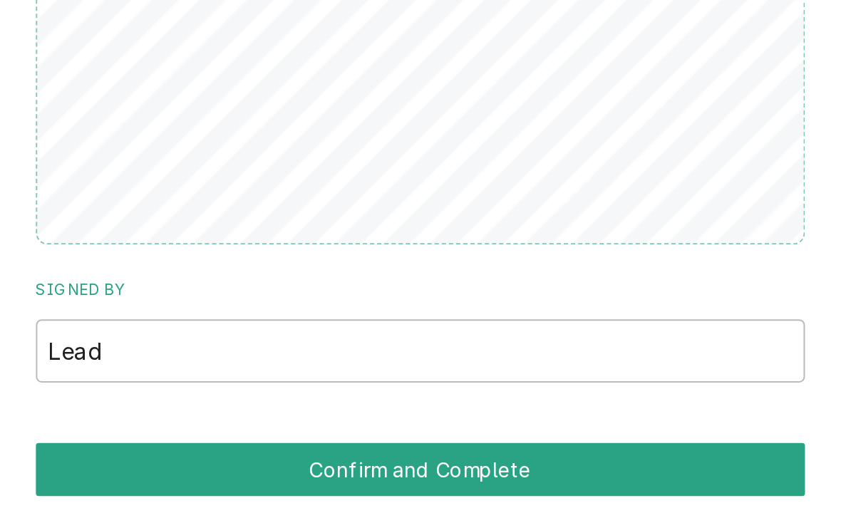
scroll to position [1326, 0]
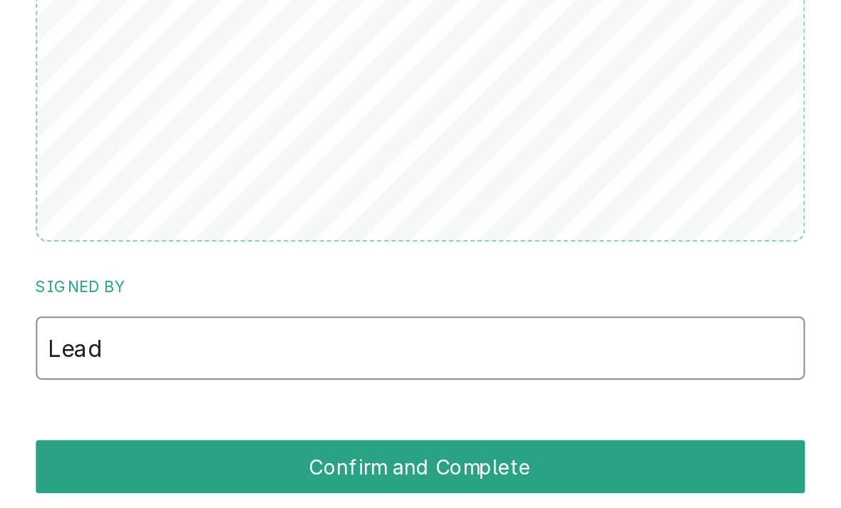
type input "Lead"
click at [322, 452] on button "Confirm and Complete" at bounding box center [512, 465] width 381 height 26
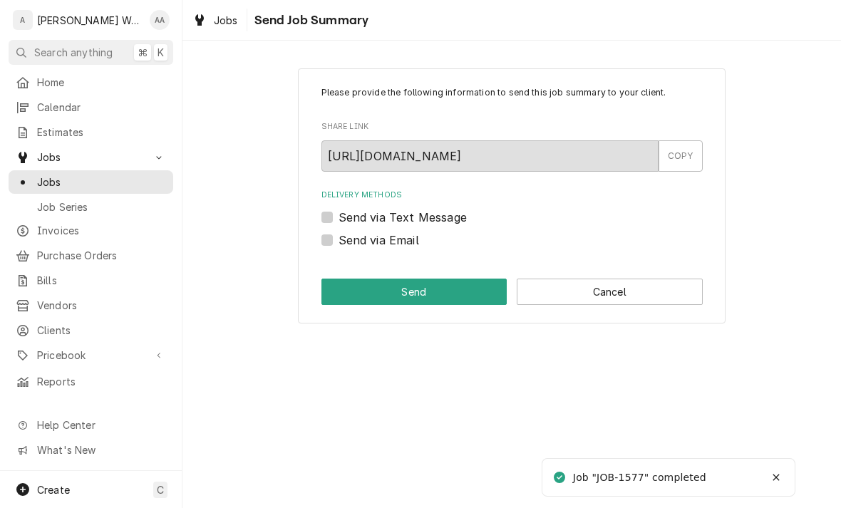
click at [657, 313] on div "Please provide the following information to send this job summary to your clien…" at bounding box center [512, 195] width 428 height 255
click at [659, 294] on button "Cancel" at bounding box center [610, 292] width 186 height 26
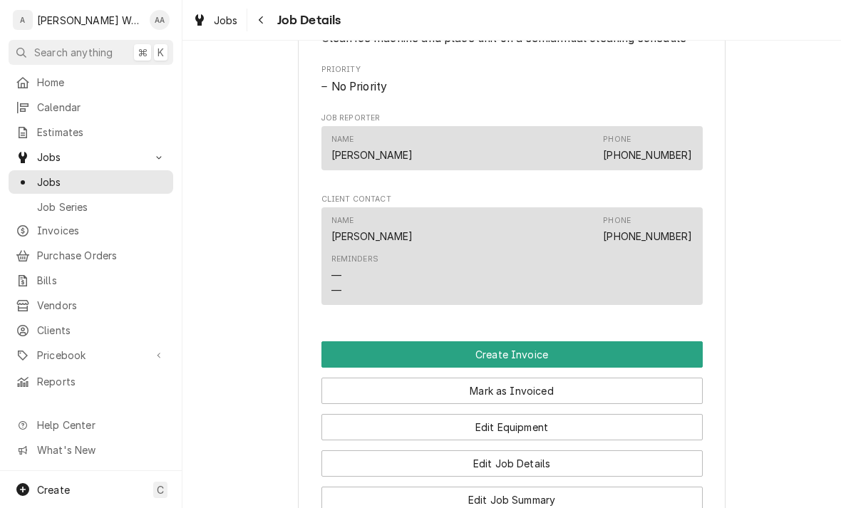
scroll to position [716, 0]
